Goal: Task Accomplishment & Management: Manage account settings

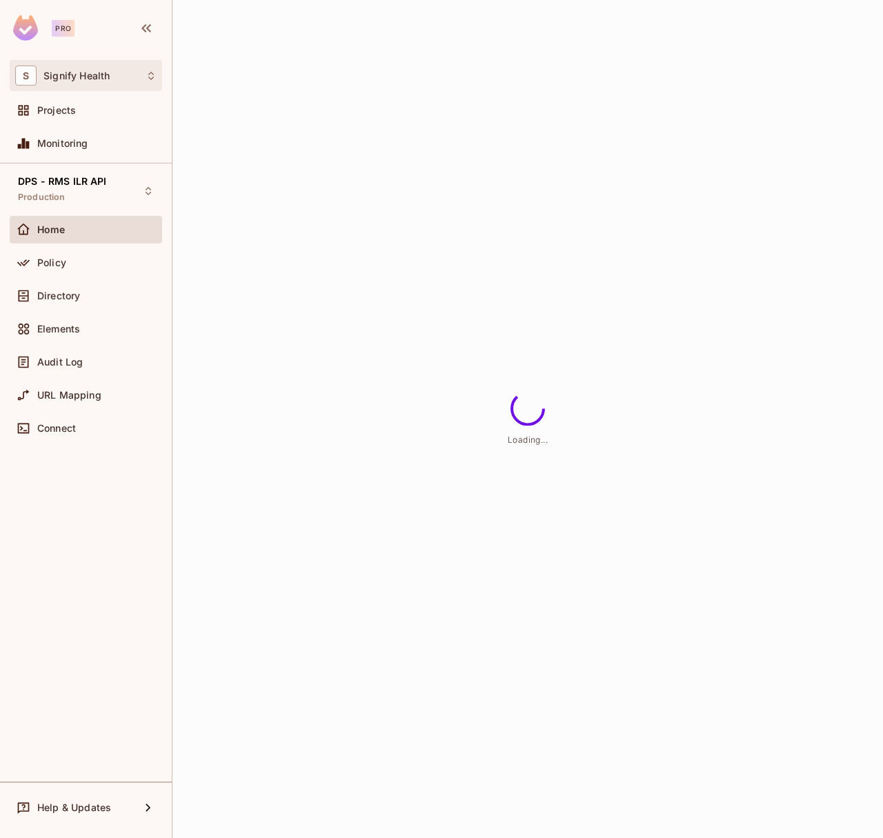
click at [87, 83] on div "S Signify Health" at bounding box center [85, 76] width 141 height 20
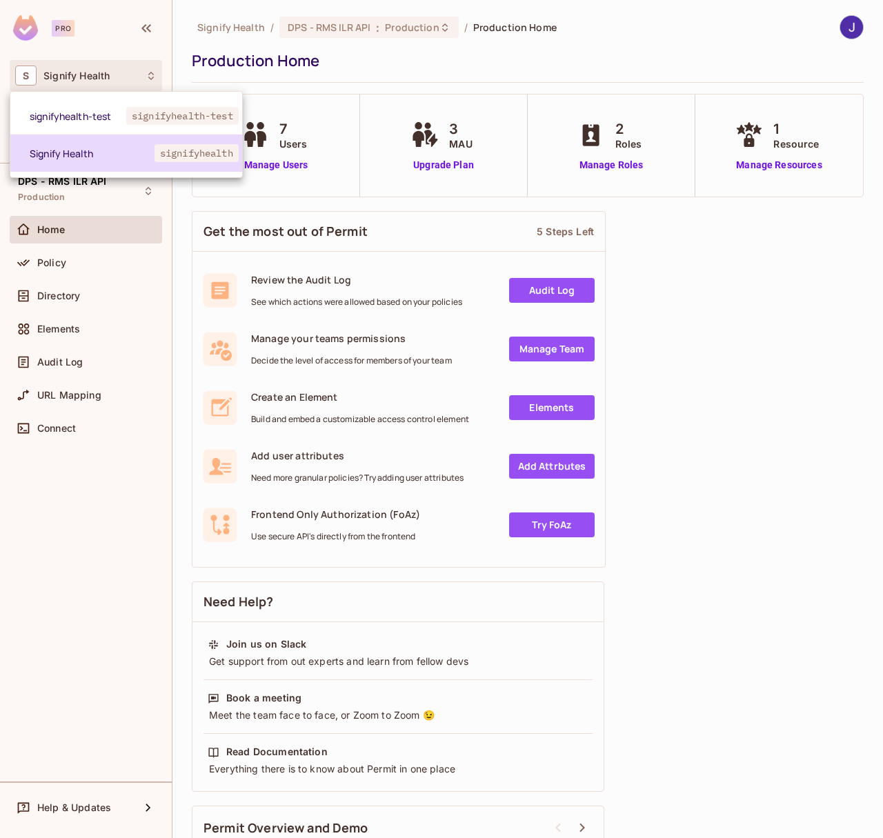
click at [180, 158] on span "signifyhealth" at bounding box center [197, 153] width 84 height 18
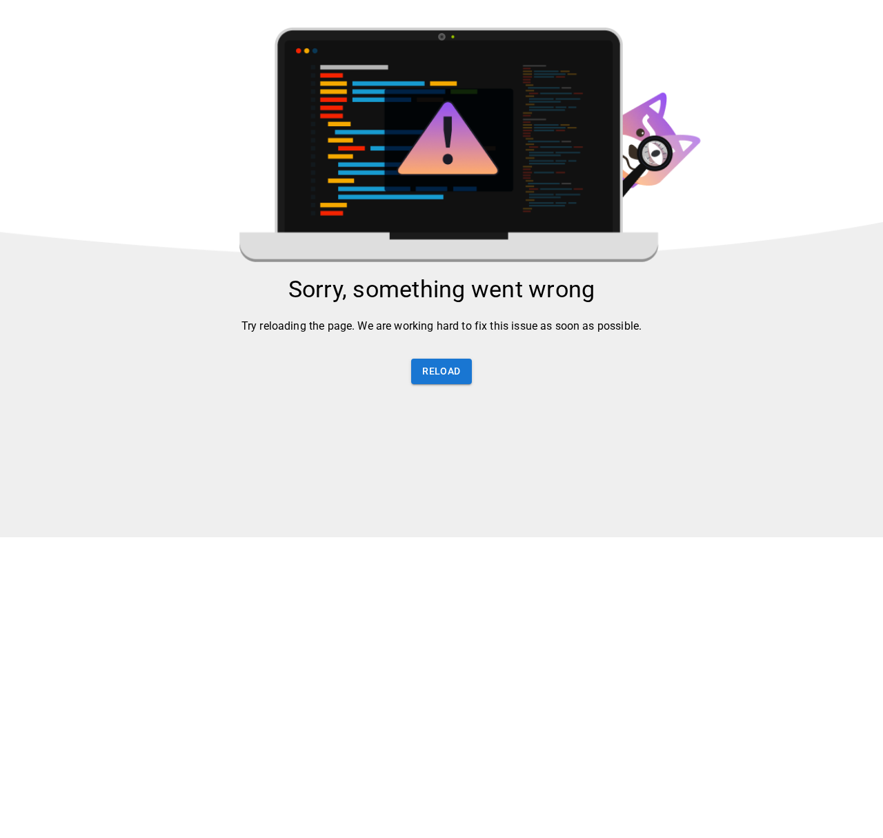
click at [248, 164] on img at bounding box center [441, 283] width 883 height 510
click at [473, 377] on div "Sorry, something went wrong Try reloading the page. We are working hard to fix …" at bounding box center [441, 337] width 883 height 124
click at [439, 375] on button "Reload" at bounding box center [441, 372] width 60 height 26
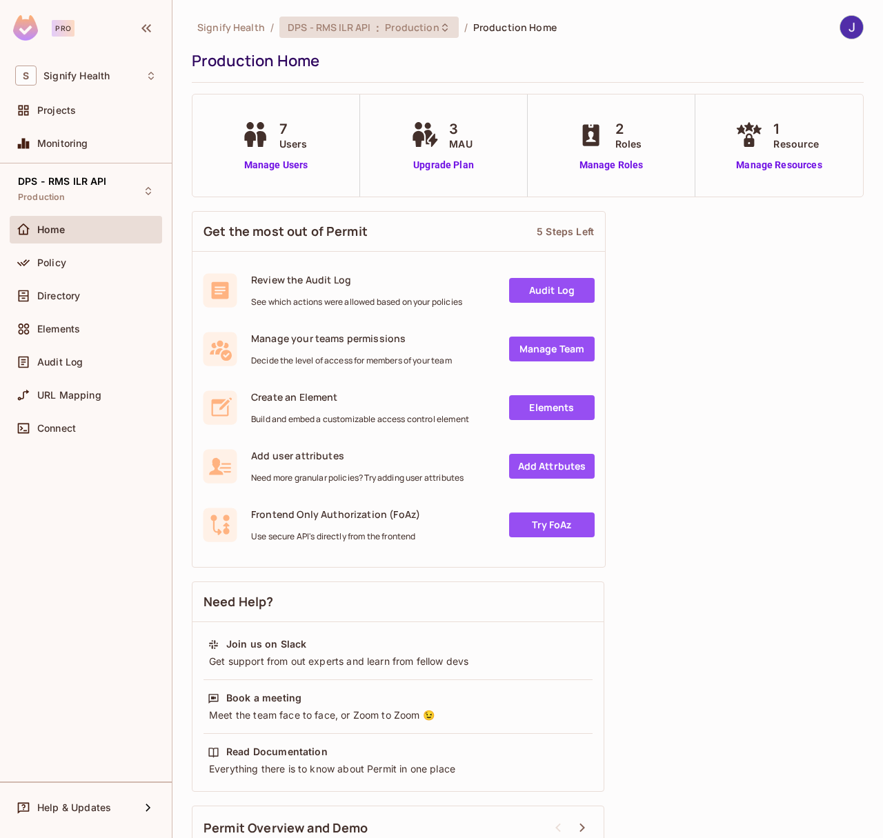
click at [317, 25] on span "DPS - RMS ILR API" at bounding box center [329, 27] width 83 height 13
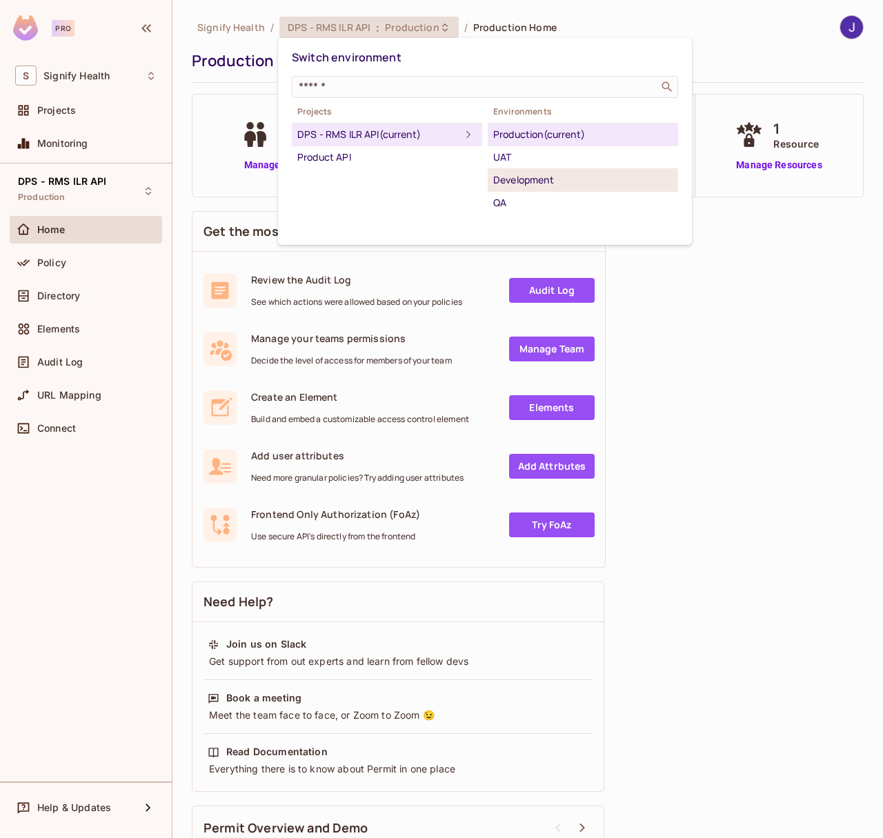
click at [513, 187] on div "Development" at bounding box center [582, 180] width 179 height 17
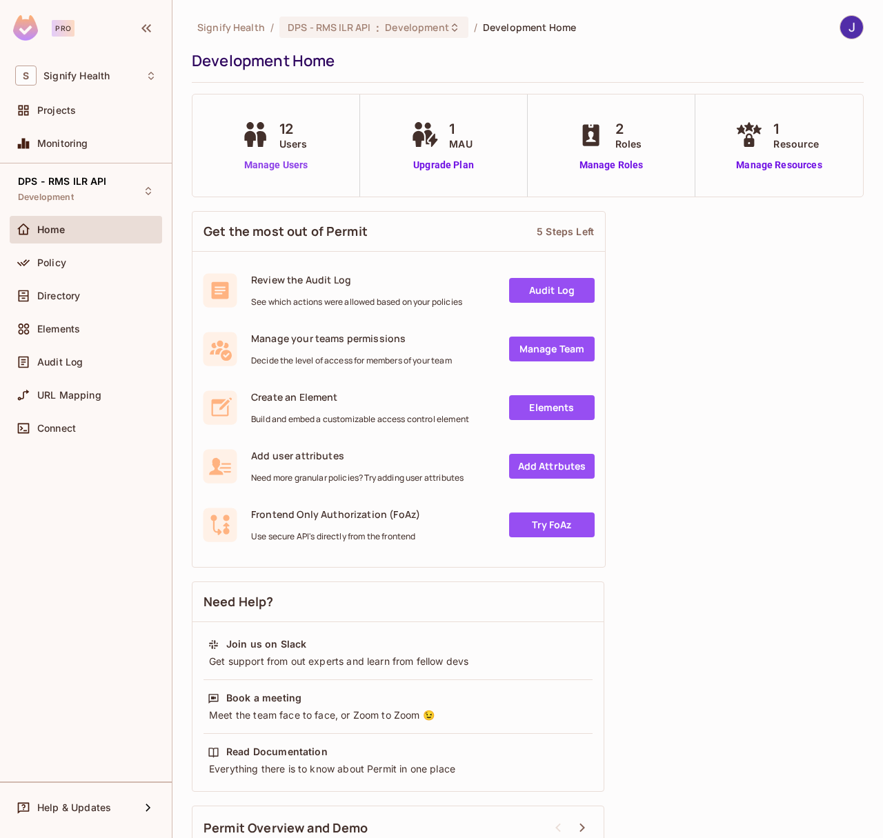
click at [279, 170] on link "Manage Users" at bounding box center [276, 165] width 77 height 14
click at [279, 164] on link "Manage Users" at bounding box center [276, 165] width 77 height 14
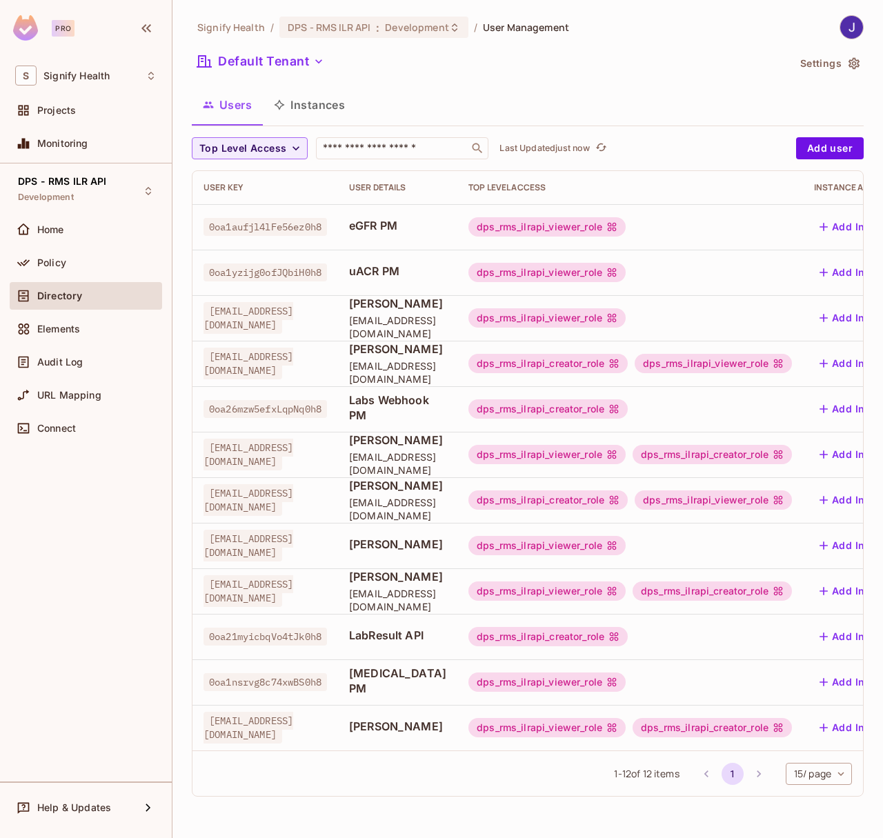
click at [327, 182] on div "User Key" at bounding box center [266, 187] width 124 height 11
click at [471, 90] on div "Users Instances" at bounding box center [528, 105] width 672 height 34
click at [808, 151] on button "Add user" at bounding box center [830, 148] width 68 height 22
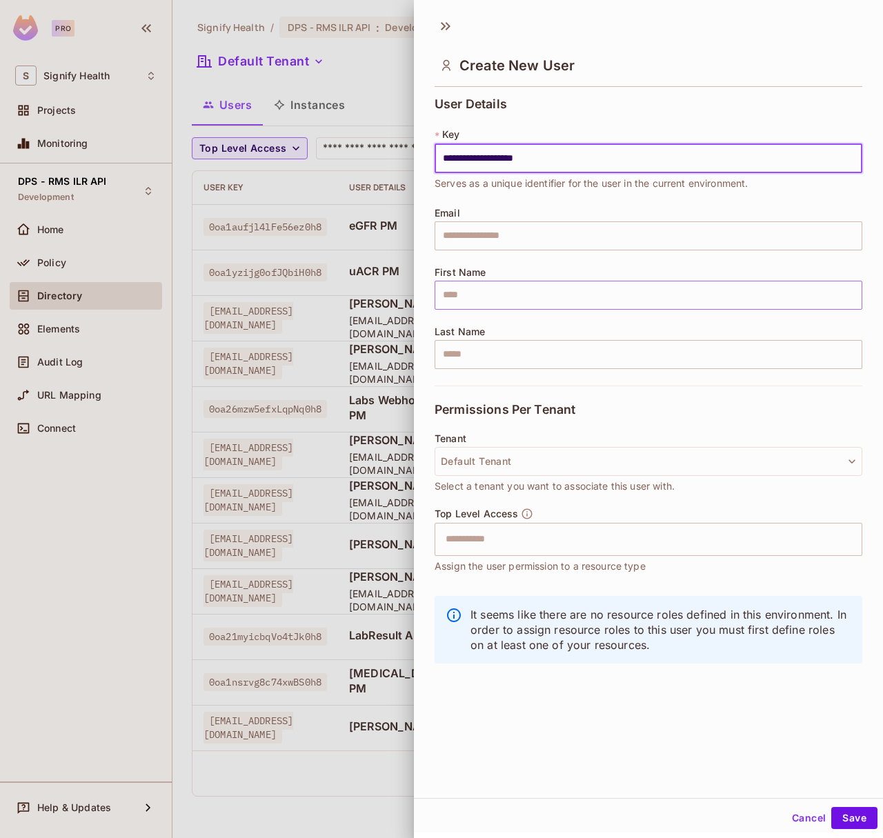
type input "**********"
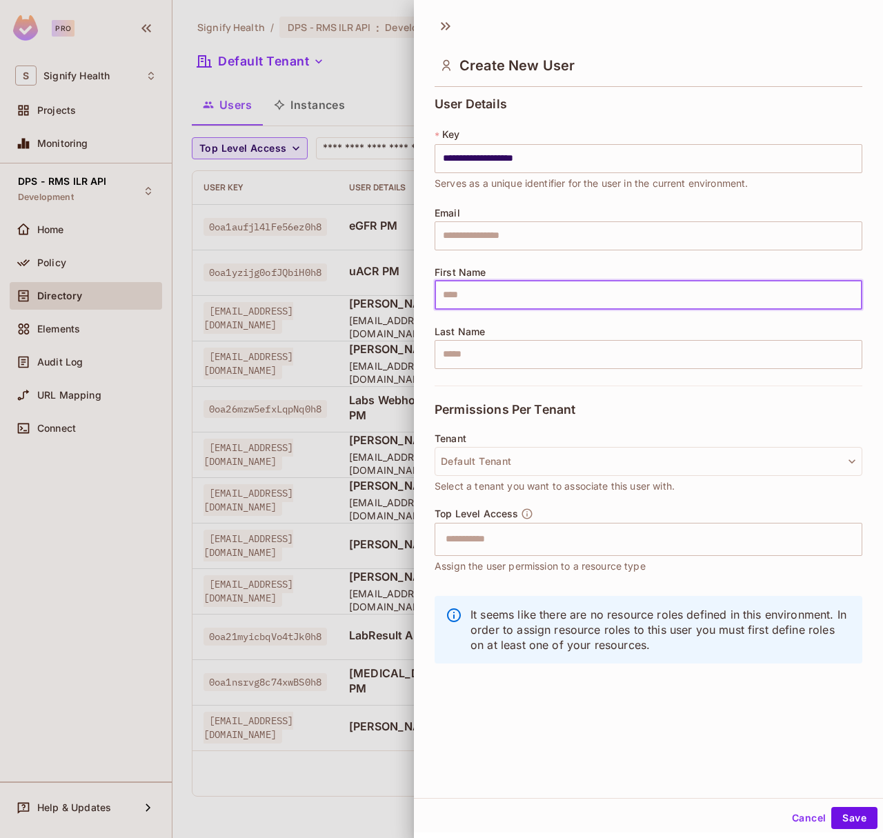
click at [466, 296] on input "text" at bounding box center [649, 295] width 428 height 29
click at [491, 465] on button "Default Tenant" at bounding box center [649, 461] width 428 height 29
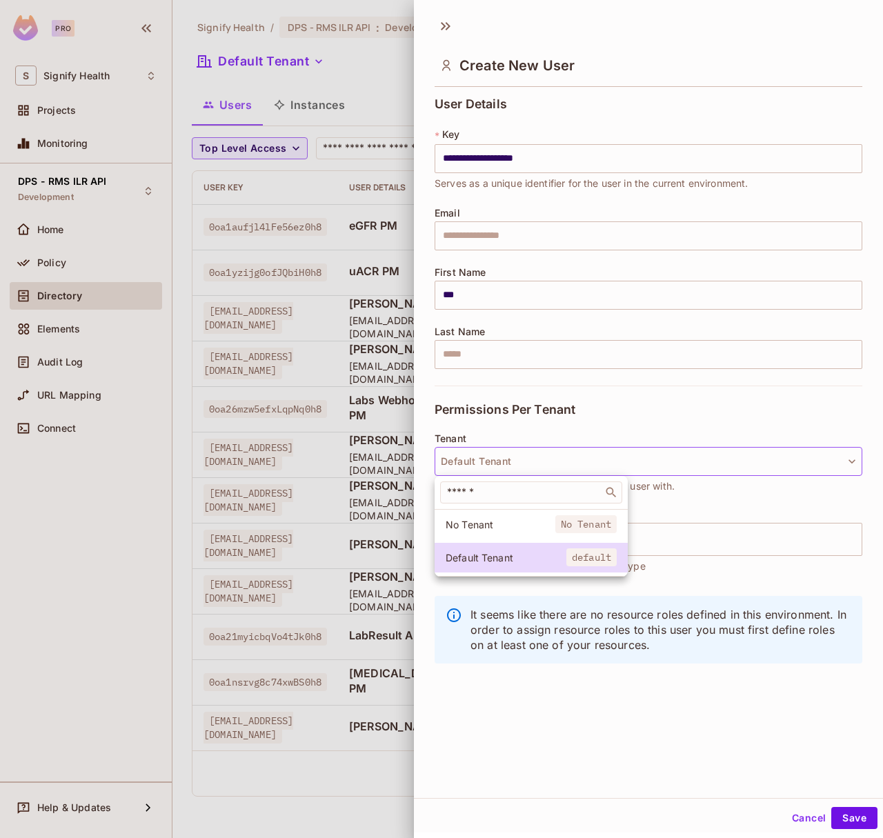
click at [482, 429] on div at bounding box center [441, 419] width 883 height 838
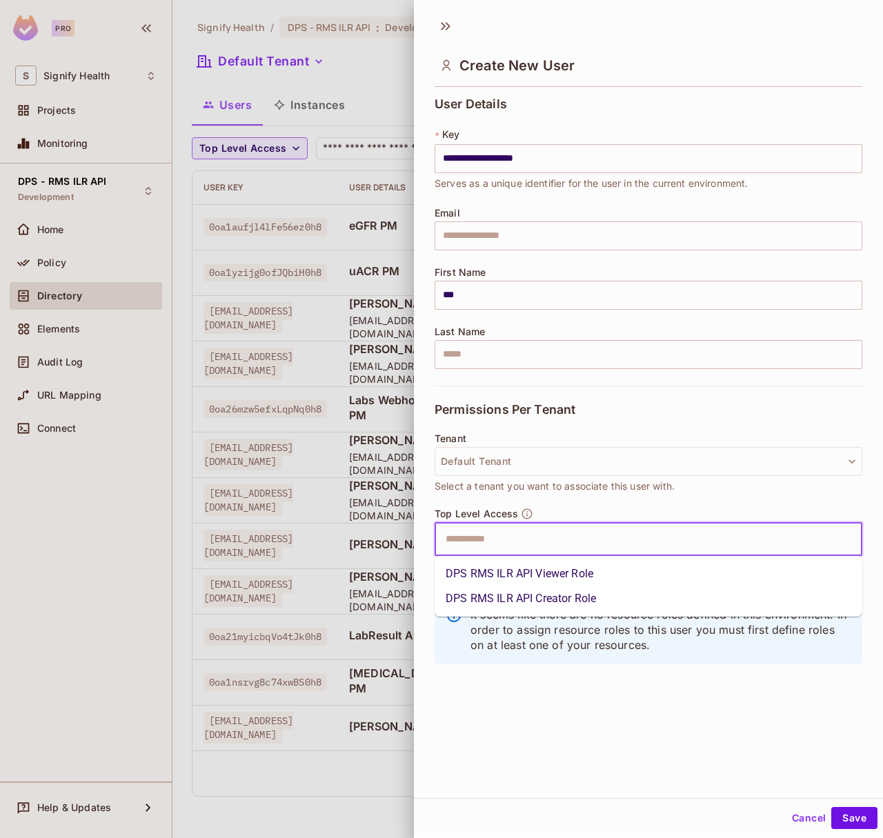
click at [471, 533] on input "text" at bounding box center [636, 540] width 398 height 28
click at [480, 537] on input "text" at bounding box center [636, 540] width 398 height 28
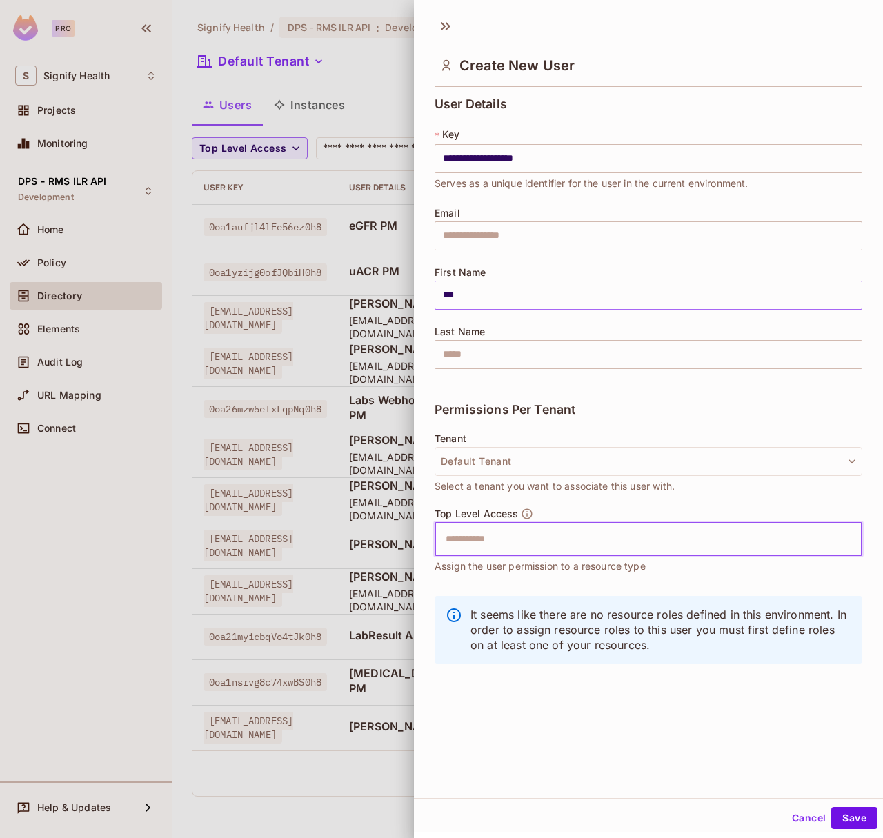
click at [500, 298] on input "***" at bounding box center [649, 295] width 428 height 29
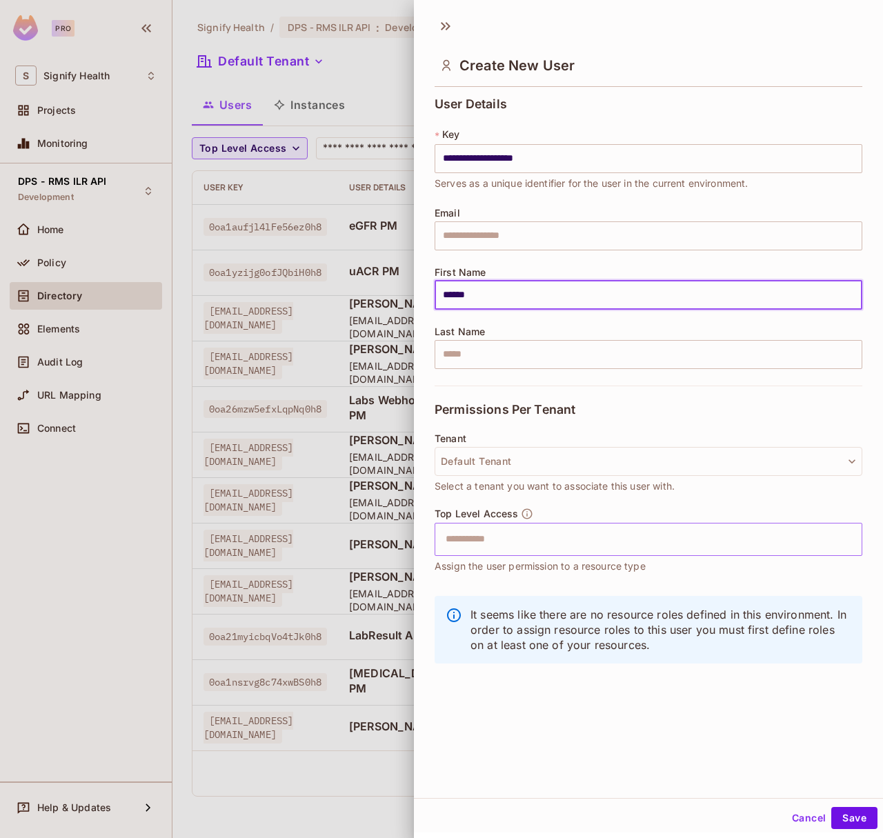
click at [552, 554] on div "​" at bounding box center [649, 539] width 428 height 33
type input "******"
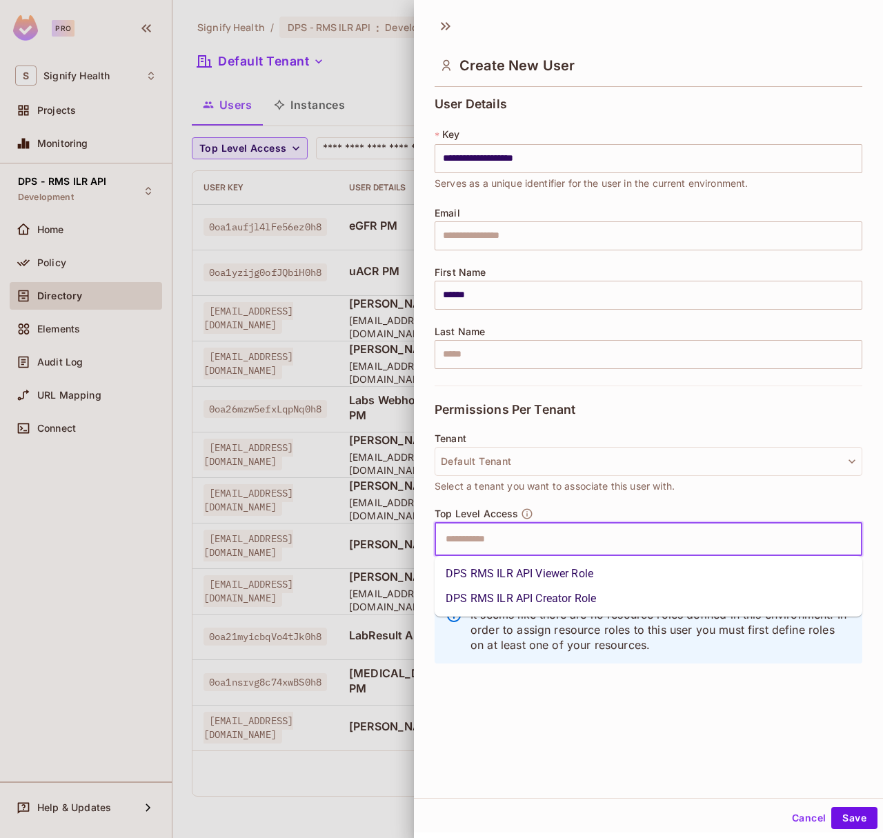
click at [544, 548] on input "text" at bounding box center [636, 540] width 398 height 28
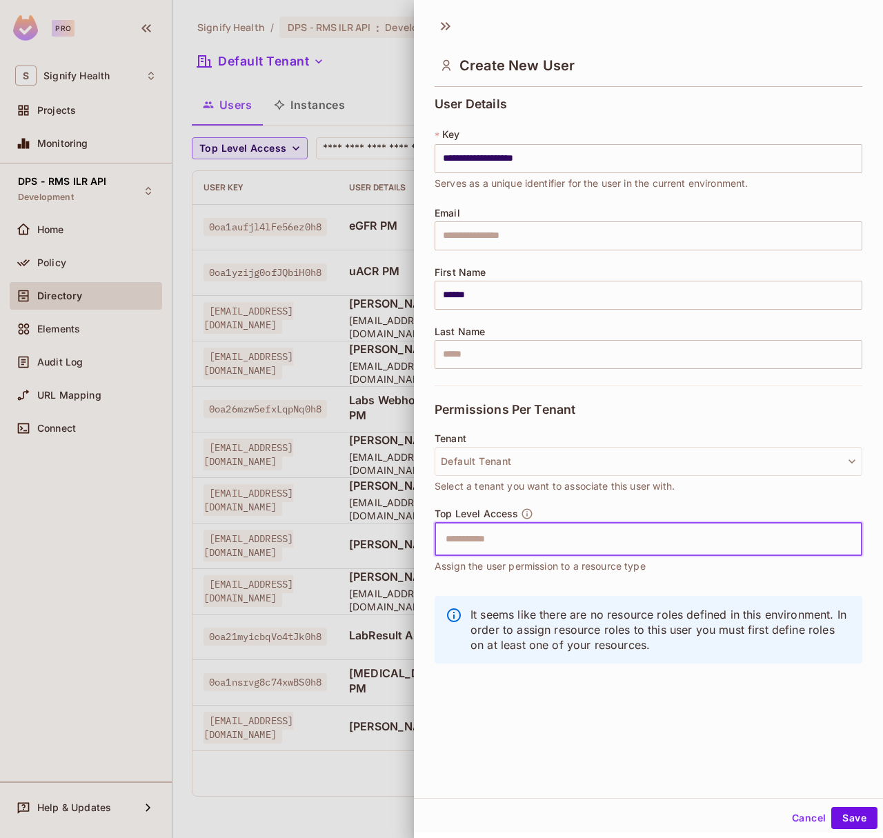
click at [544, 548] on input "text" at bounding box center [636, 540] width 398 height 28
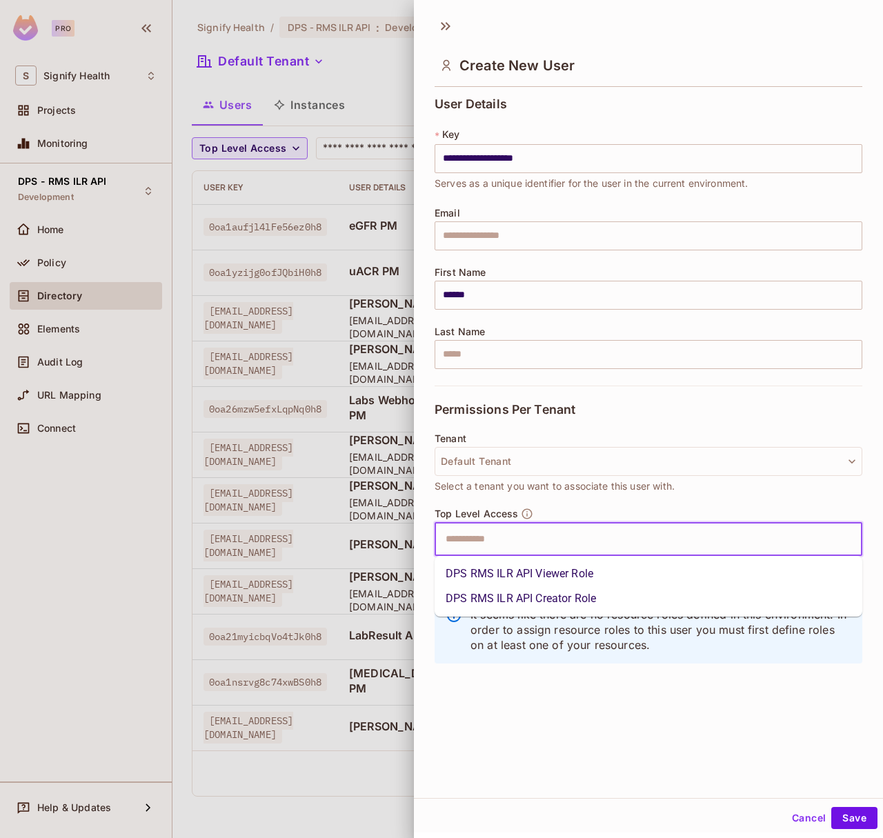
click at [522, 573] on li "DPS RMS ILR API Viewer Role" at bounding box center [649, 574] width 428 height 25
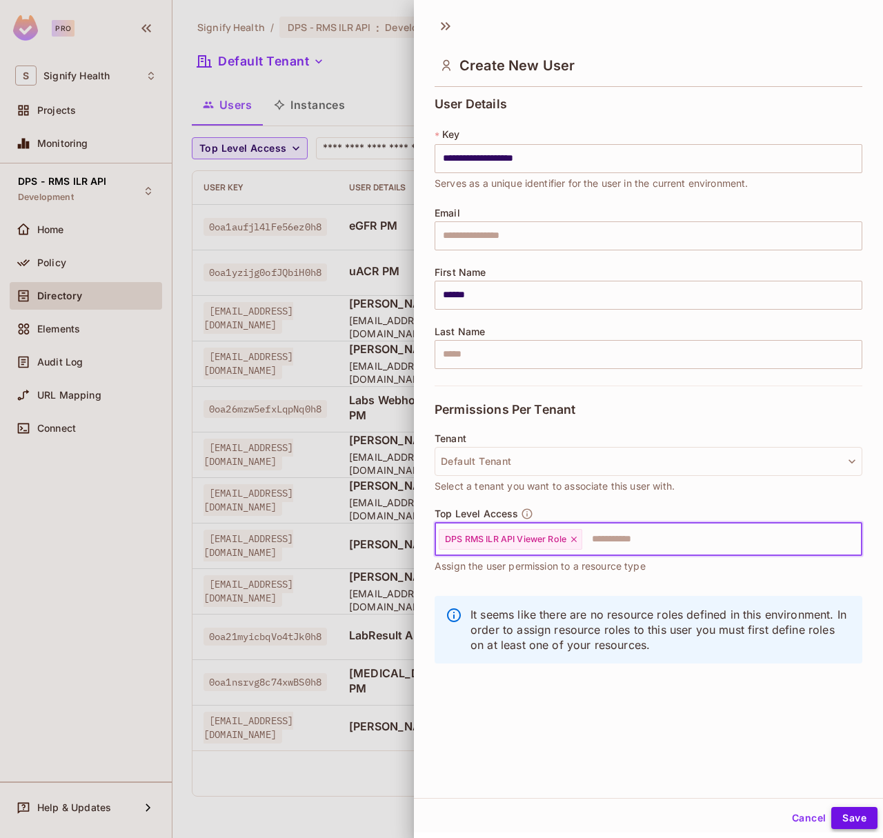
click at [850, 820] on button "Save" at bounding box center [854, 818] width 46 height 22
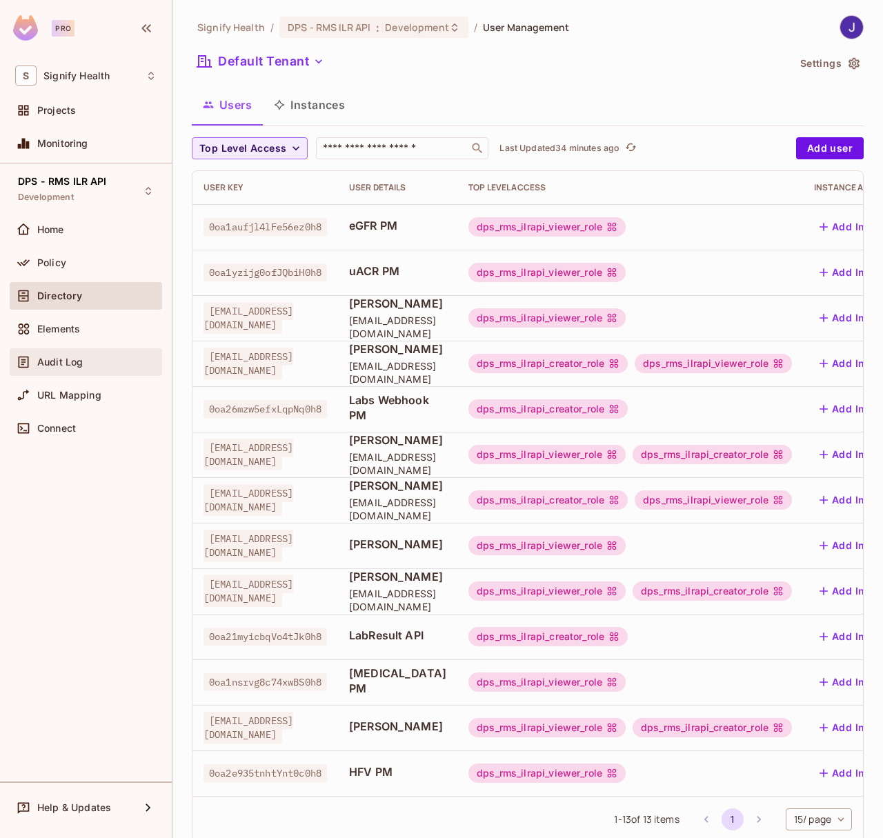
click at [59, 371] on div "Audit Log" at bounding box center [86, 362] width 152 height 28
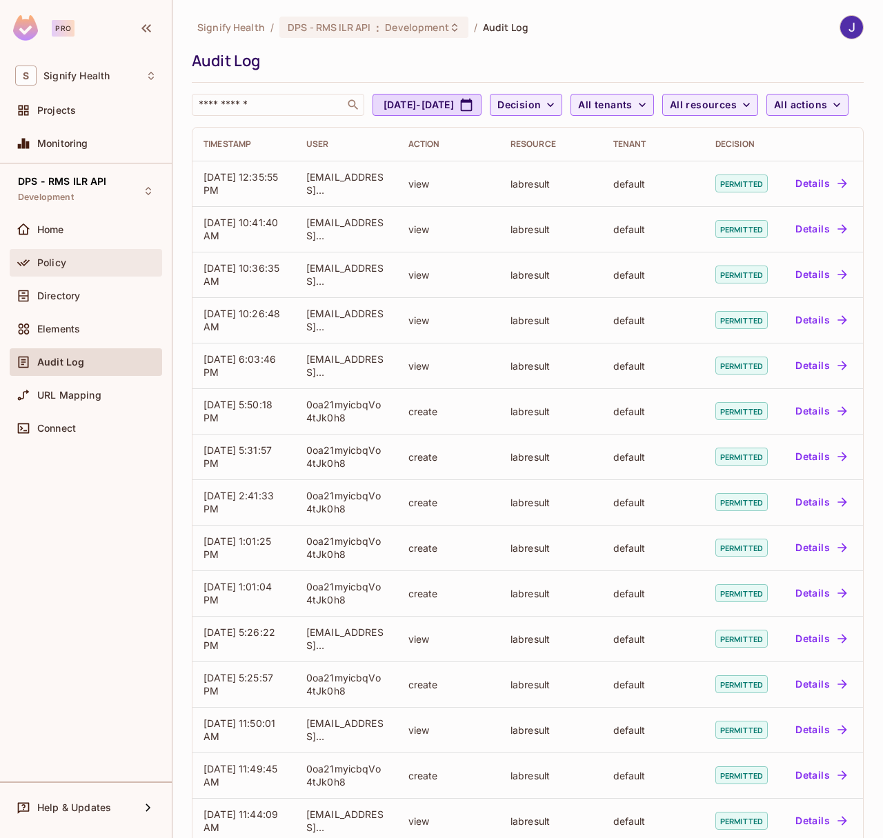
click at [74, 256] on div "Policy" at bounding box center [85, 263] width 141 height 17
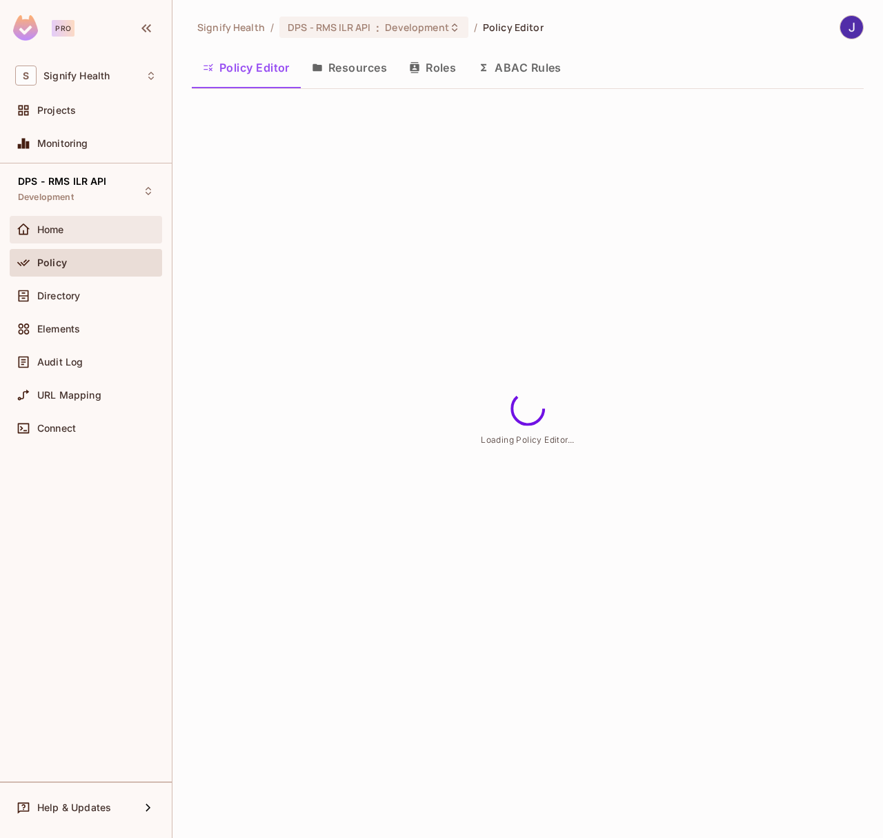
click at [101, 226] on div "Home" at bounding box center [96, 229] width 119 height 11
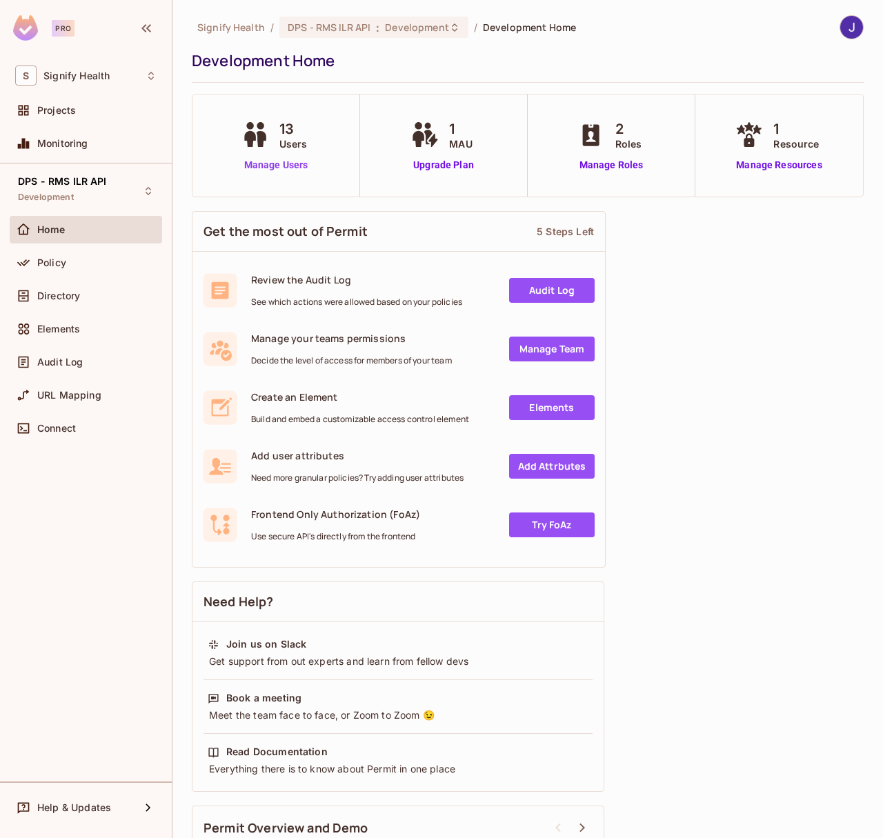
click at [273, 165] on link "Manage Users" at bounding box center [276, 165] width 77 height 14
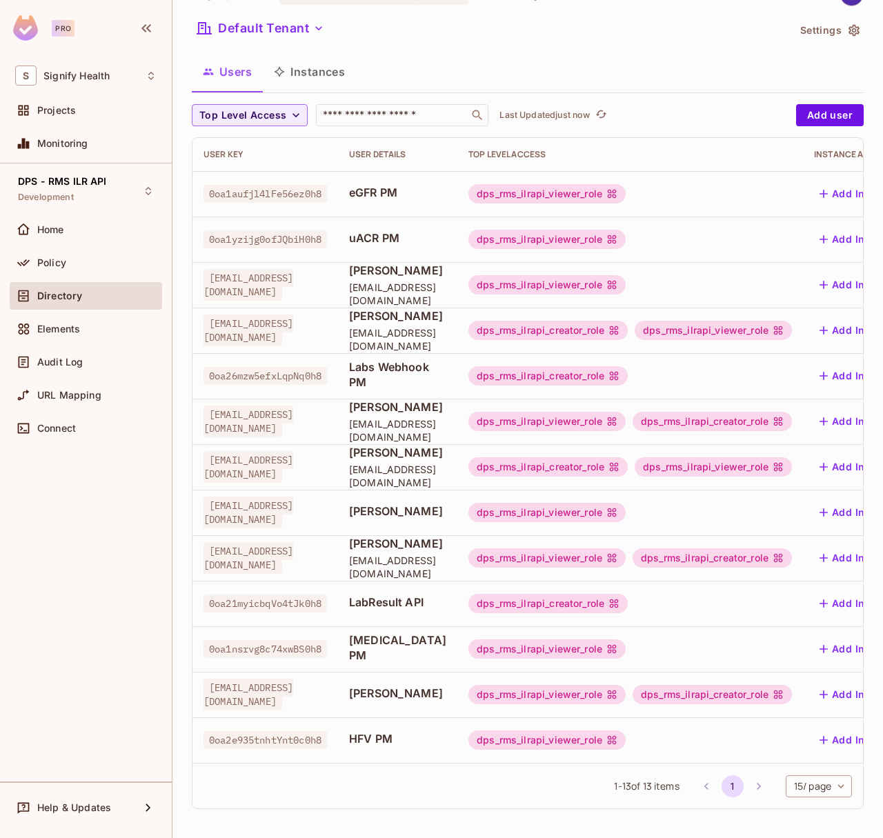
scroll to position [34, 0]
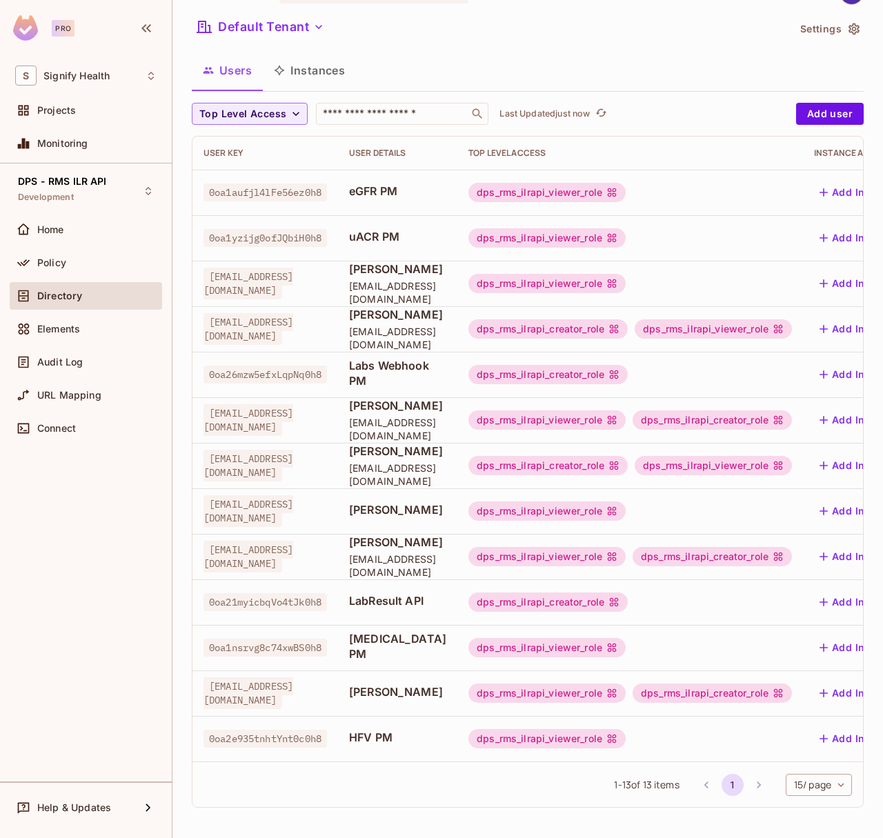
click at [288, 737] on span "0oa2e935tnhtYnt0c0h8" at bounding box center [266, 739] width 124 height 18
copy span "0oa2e935tnhtYnt0c0h8"
click at [76, 371] on div "Audit Log" at bounding box center [86, 362] width 152 height 28
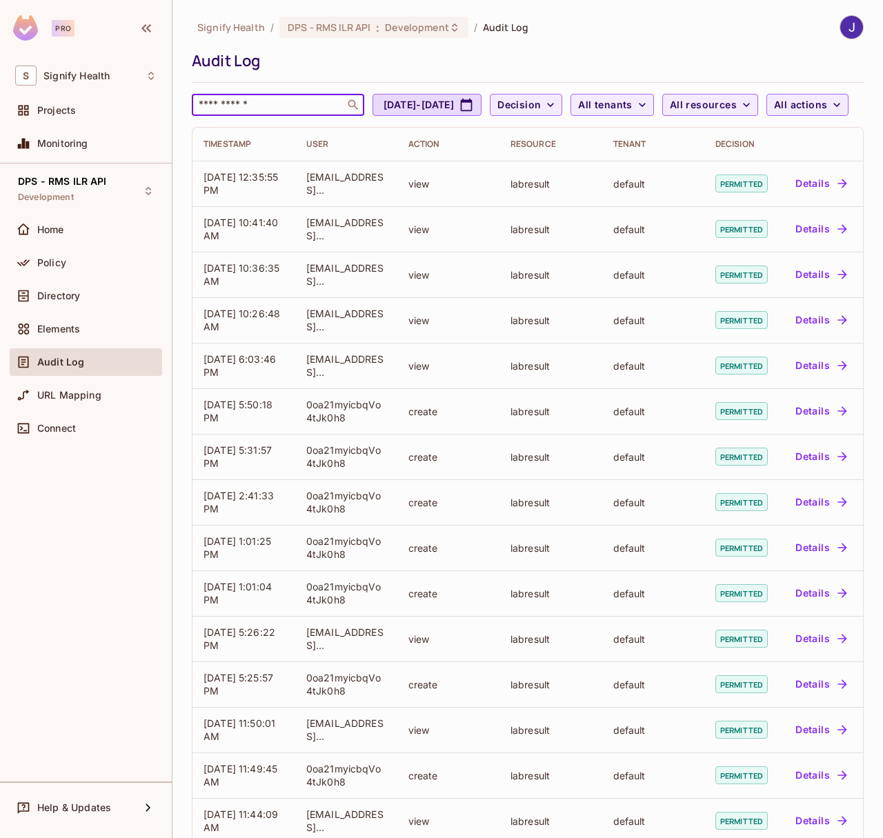
click at [282, 98] on input "text" at bounding box center [268, 105] width 145 height 14
paste input "**********"
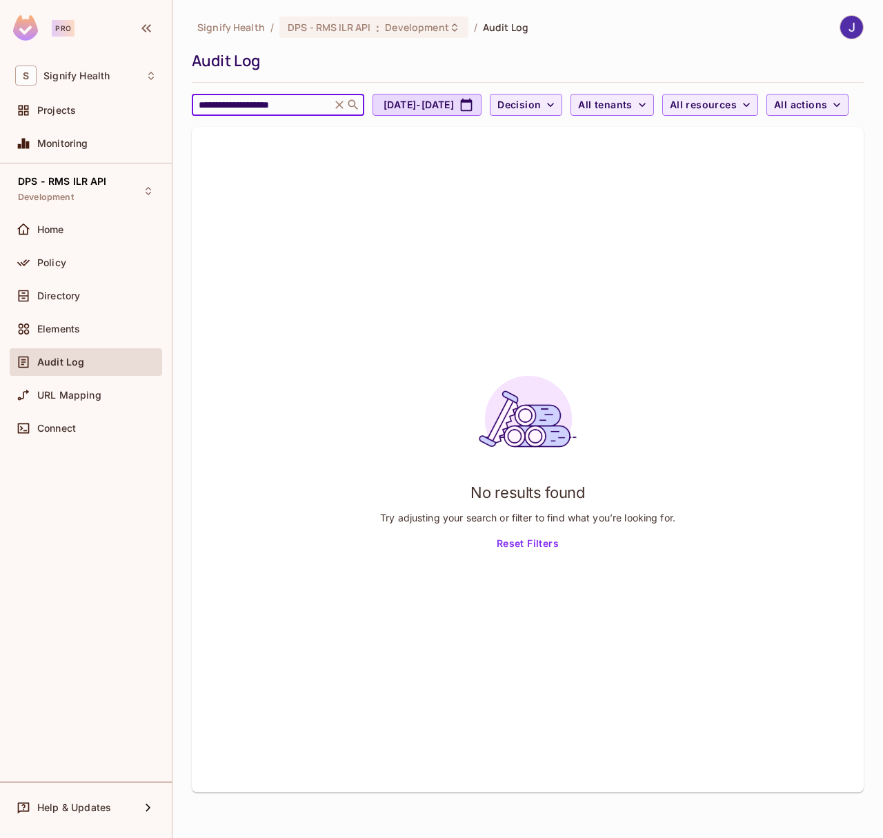
type input "**********"
click at [428, 41] on div "**********" at bounding box center [528, 65] width 672 height 101
click at [410, 30] on span "Development" at bounding box center [416, 27] width 63 height 13
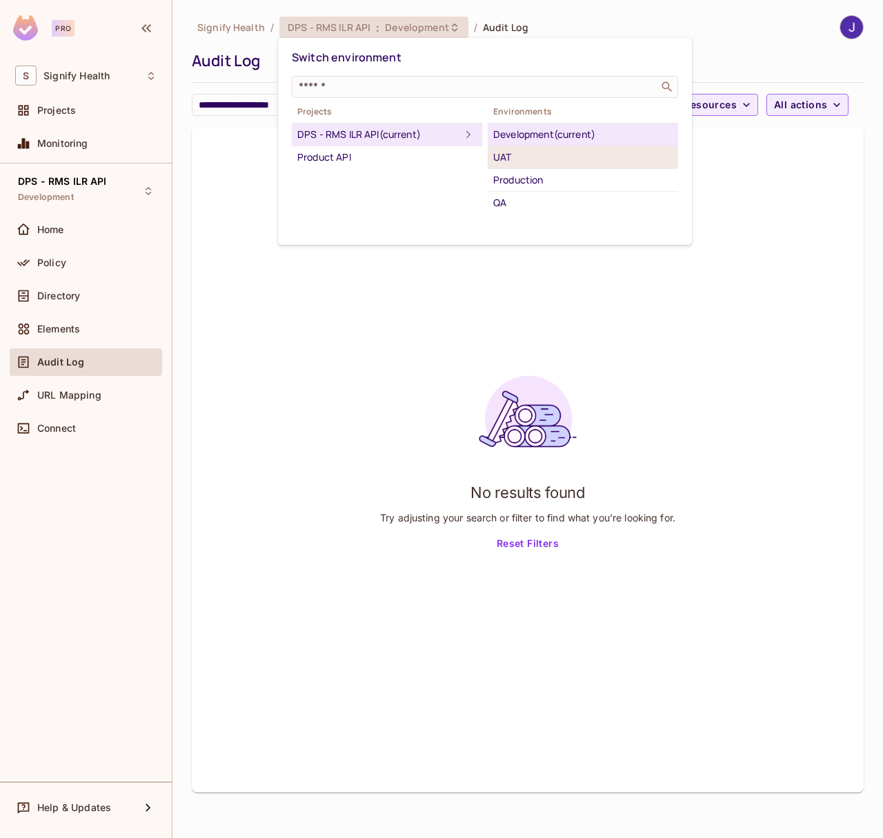
click at [512, 159] on div "UAT" at bounding box center [582, 157] width 179 height 17
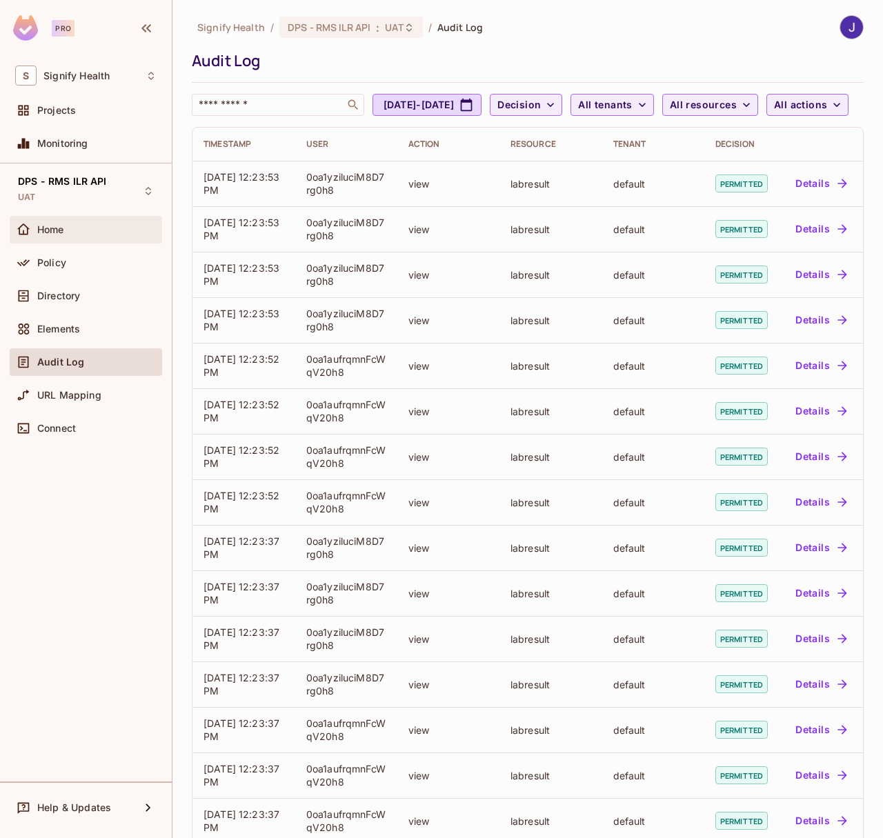
click at [75, 239] on div "Home" at bounding box center [86, 230] width 152 height 28
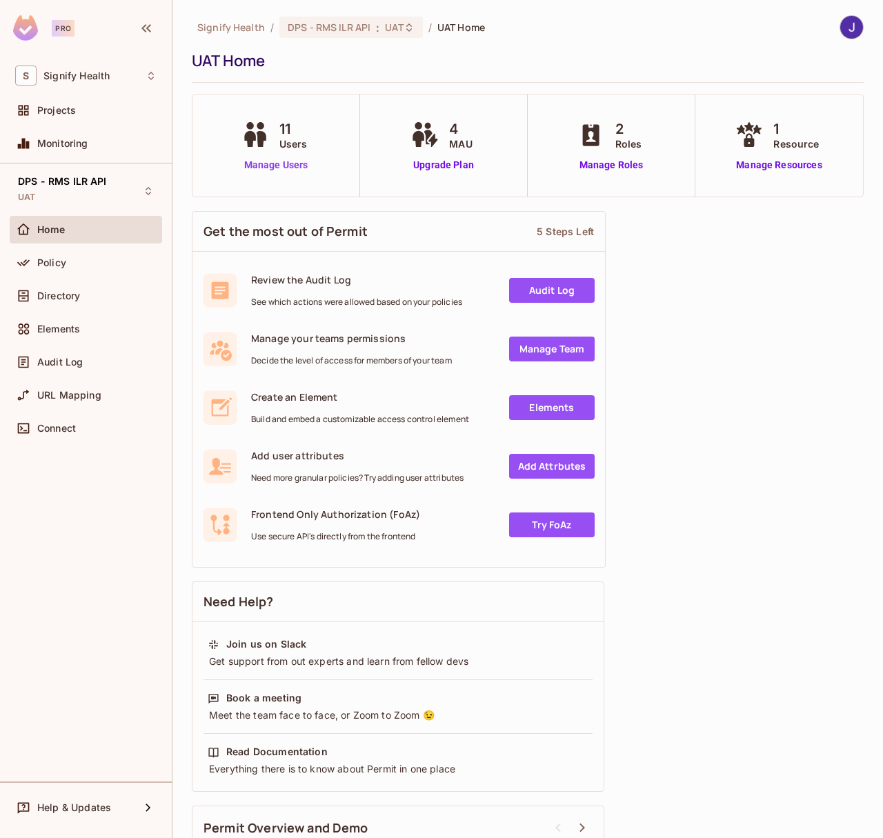
click at [274, 168] on link "Manage Users" at bounding box center [276, 165] width 77 height 14
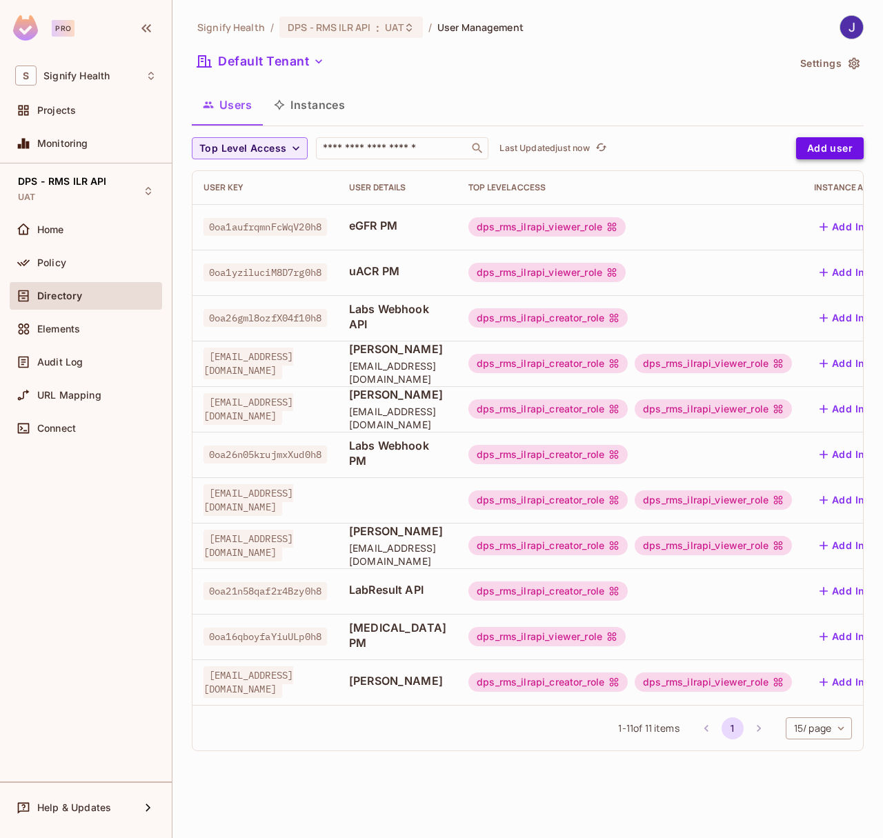
click at [820, 152] on button "Add user" at bounding box center [830, 148] width 68 height 22
click at [823, 150] on button "Add user" at bounding box center [830, 148] width 68 height 22
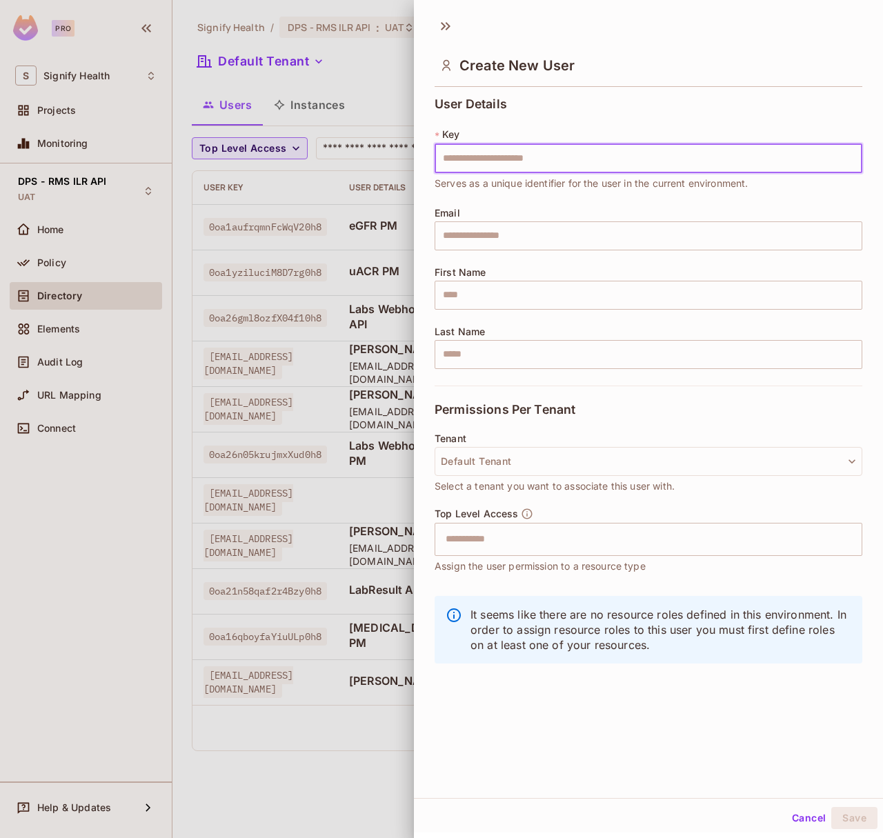
click at [477, 162] on input "text" at bounding box center [649, 158] width 428 height 29
type input "**********"
click at [465, 298] on input "text" at bounding box center [649, 295] width 428 height 29
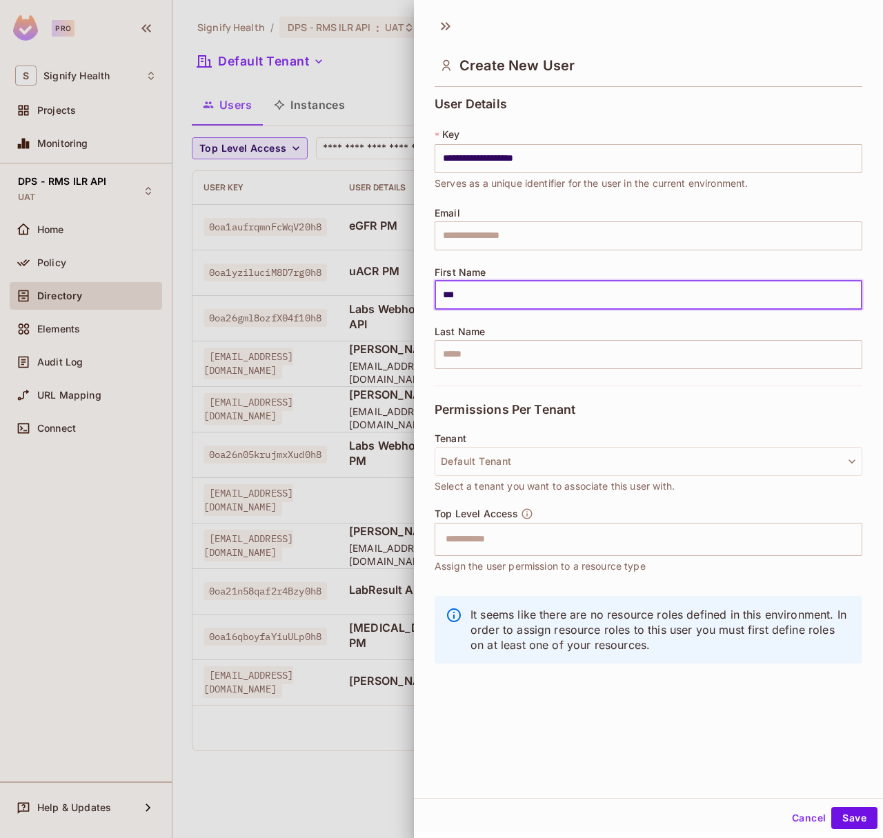
type input "******"
click at [546, 328] on div "Last Name ​" at bounding box center [649, 347] width 428 height 43
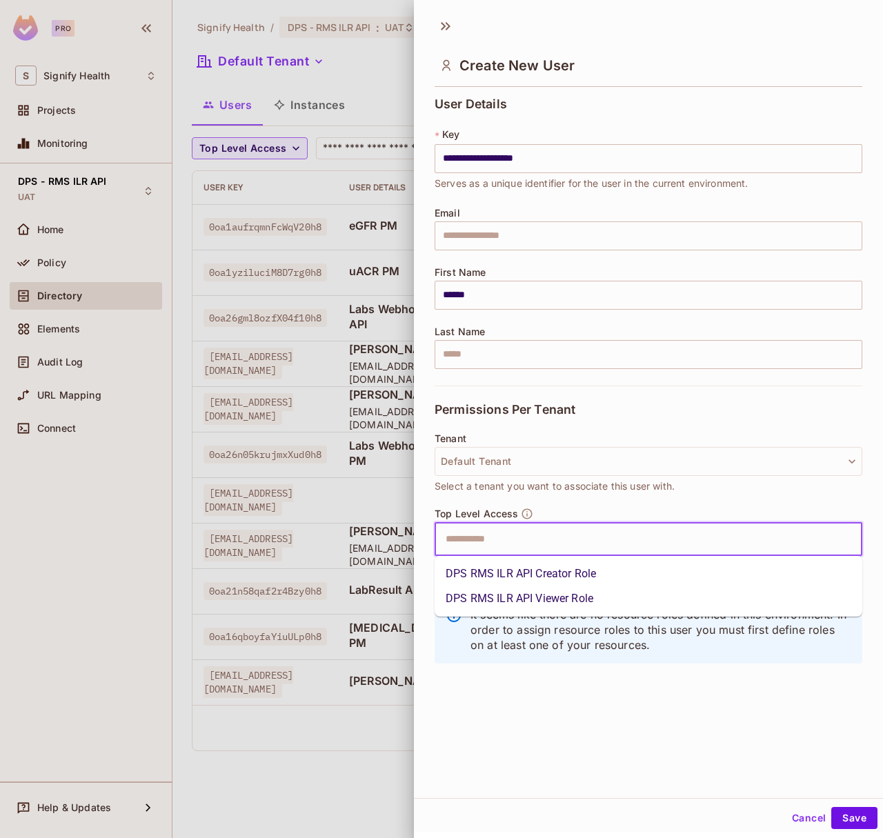
click at [500, 533] on input "text" at bounding box center [636, 540] width 398 height 28
click at [494, 593] on li "DPS RMS ILR API Viewer Role" at bounding box center [649, 598] width 428 height 25
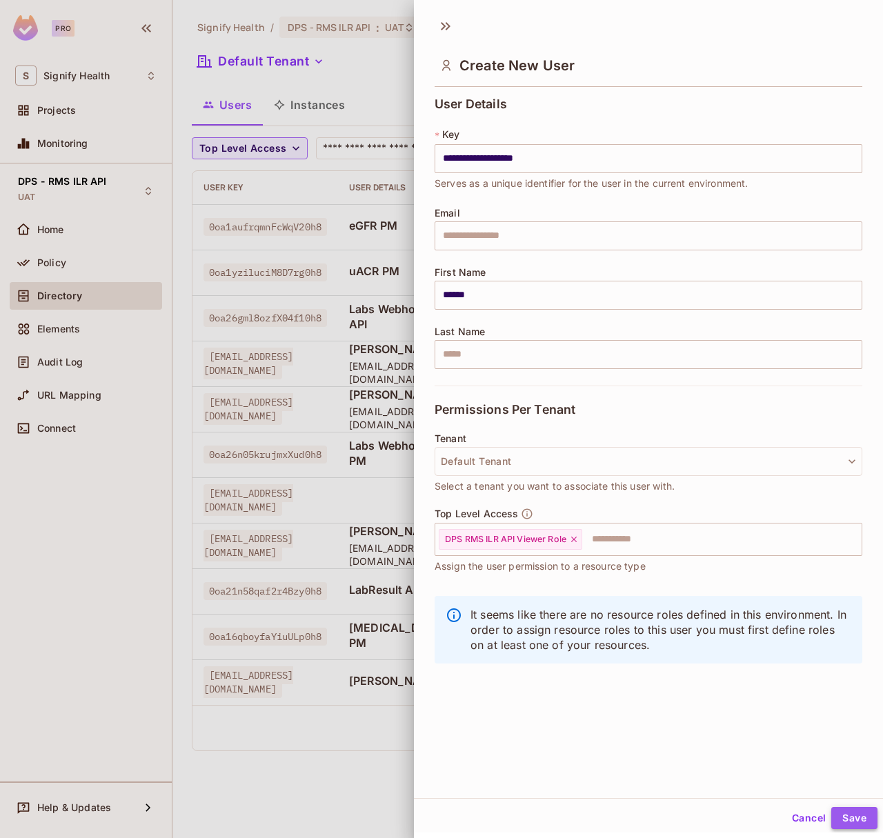
click at [851, 827] on button "Save" at bounding box center [854, 818] width 46 height 22
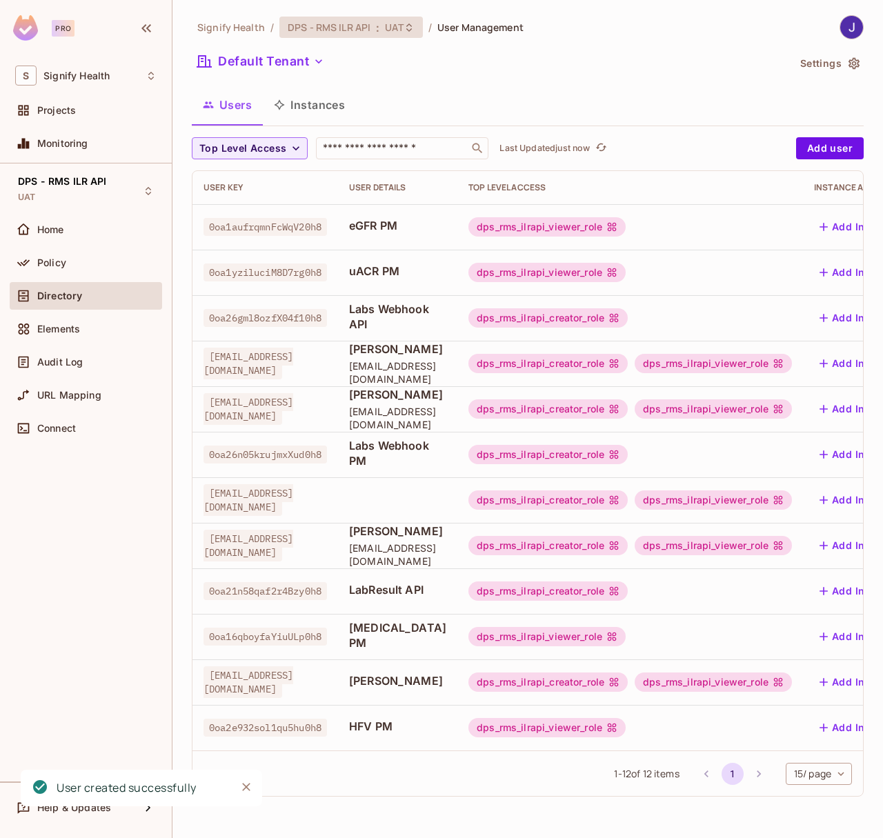
click at [351, 28] on span "DPS - RMS ILR API" at bounding box center [329, 27] width 83 height 13
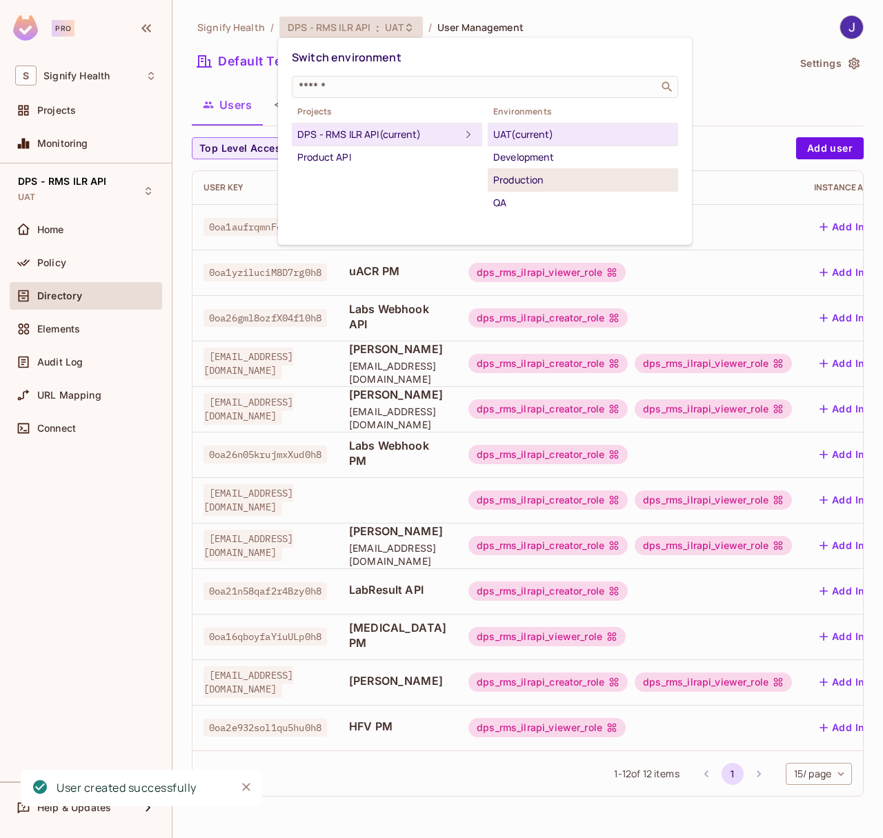
click at [519, 179] on div "Production" at bounding box center [582, 180] width 179 height 17
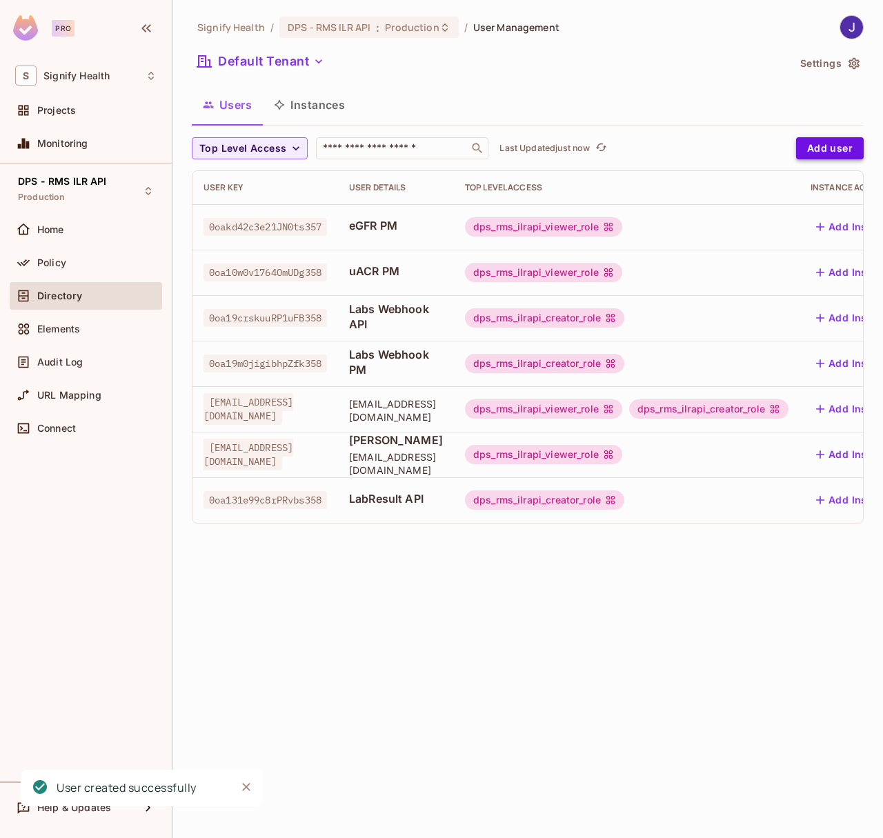
click at [827, 152] on button "Add user" at bounding box center [830, 148] width 68 height 22
click at [829, 155] on button "Add user" at bounding box center [830, 148] width 68 height 22
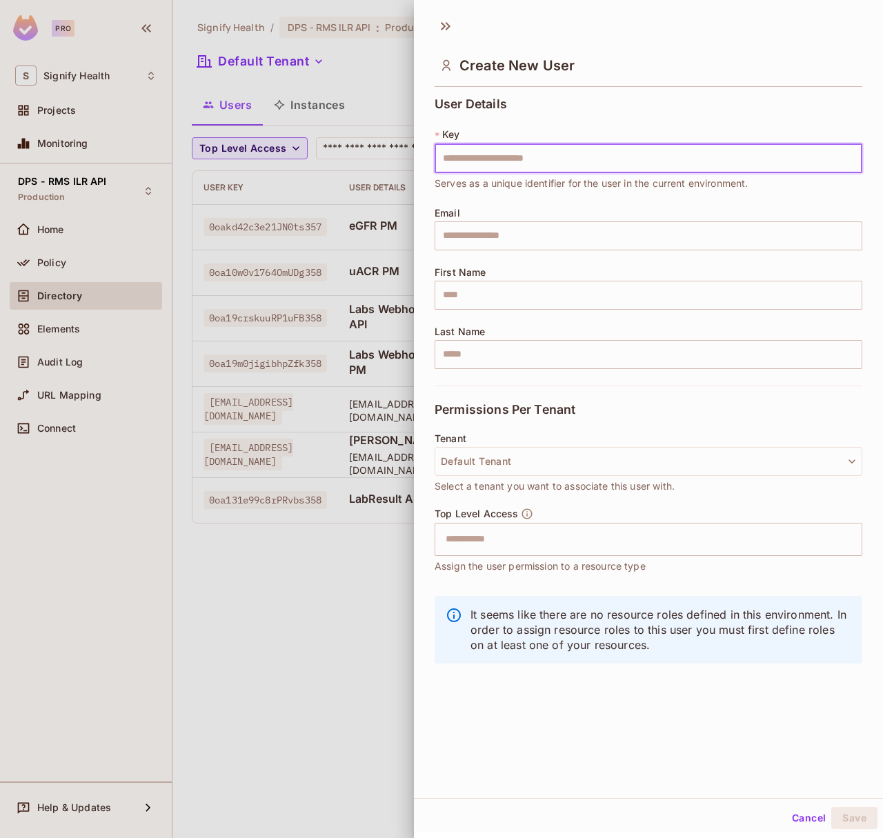
click at [517, 162] on input "text" at bounding box center [649, 158] width 428 height 29
type input "**********"
click at [451, 296] on input "text" at bounding box center [649, 295] width 428 height 29
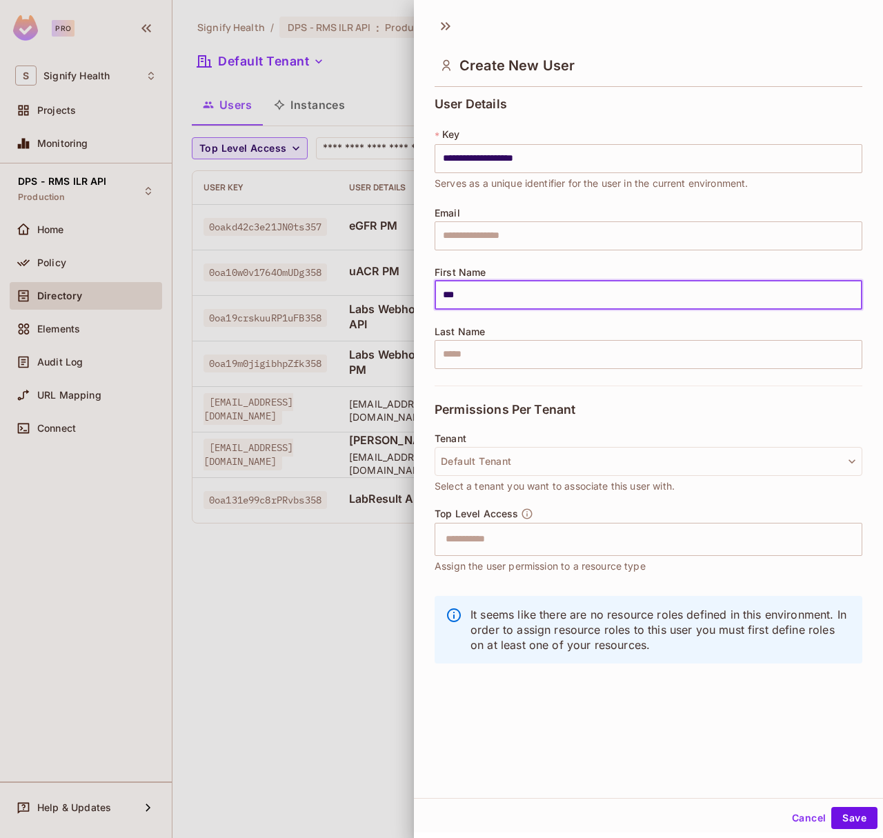
type input "******"
click at [500, 536] on input "text" at bounding box center [636, 540] width 398 height 28
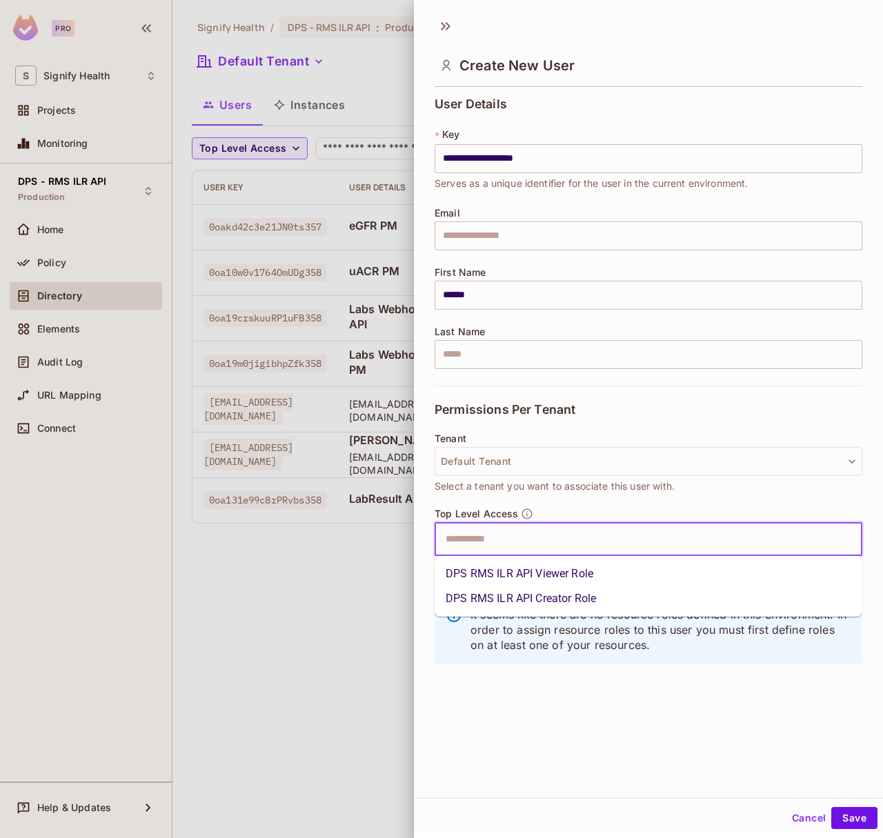
click at [513, 577] on li "DPS RMS ILR API Viewer Role" at bounding box center [649, 574] width 428 height 25
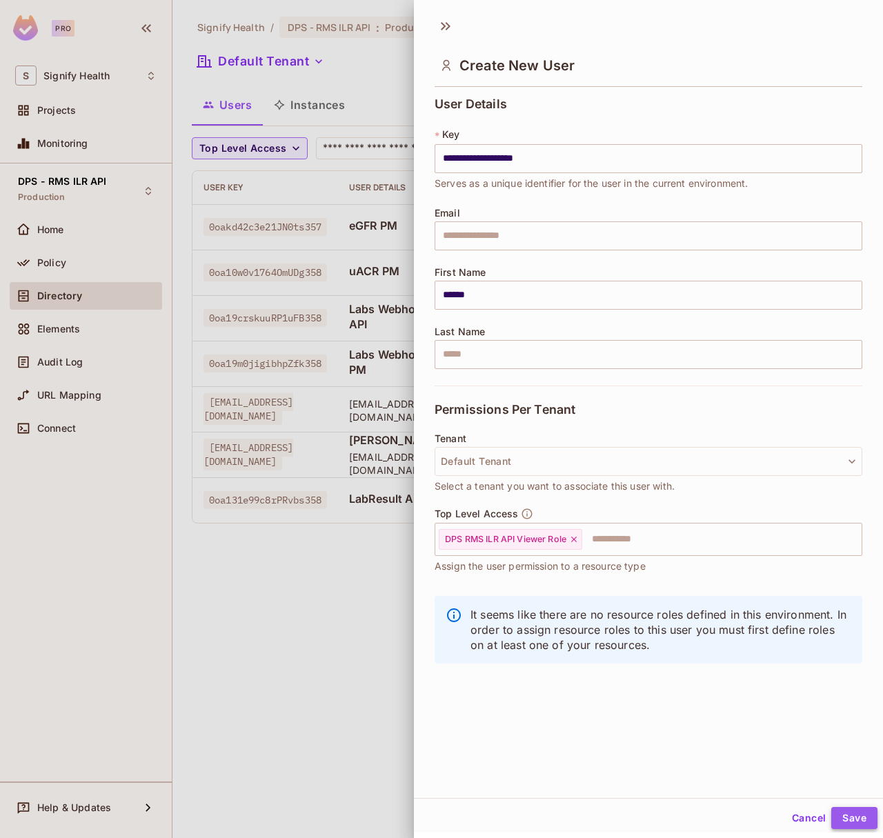
click at [849, 811] on button "Save" at bounding box center [854, 818] width 46 height 22
